Goal: Information Seeking & Learning: Learn about a topic

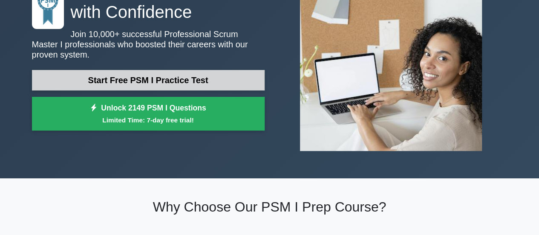
scroll to position [89, 0]
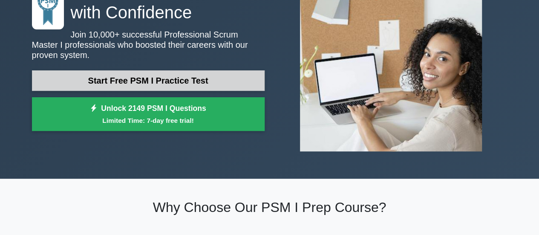
click at [198, 77] on link "Start Free PSM I Practice Test" at bounding box center [148, 80] width 233 height 20
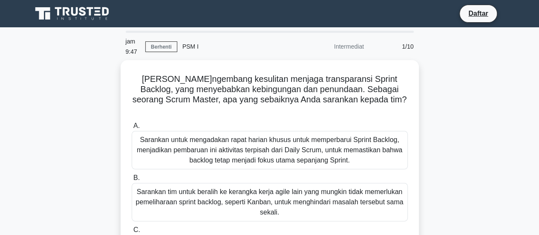
click at [457, 108] on div "Tim Pengembang kesulitan menjaga transparansi Sprint Backlog, yang menyebabkan …" at bounding box center [270, 198] width 486 height 277
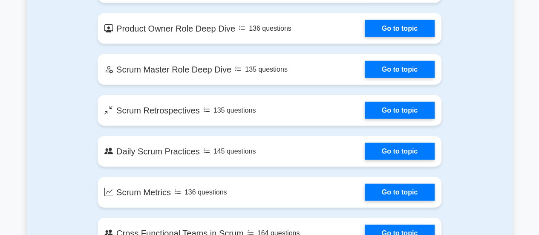
scroll to position [952, 0]
